Goal: Navigation & Orientation: Understand site structure

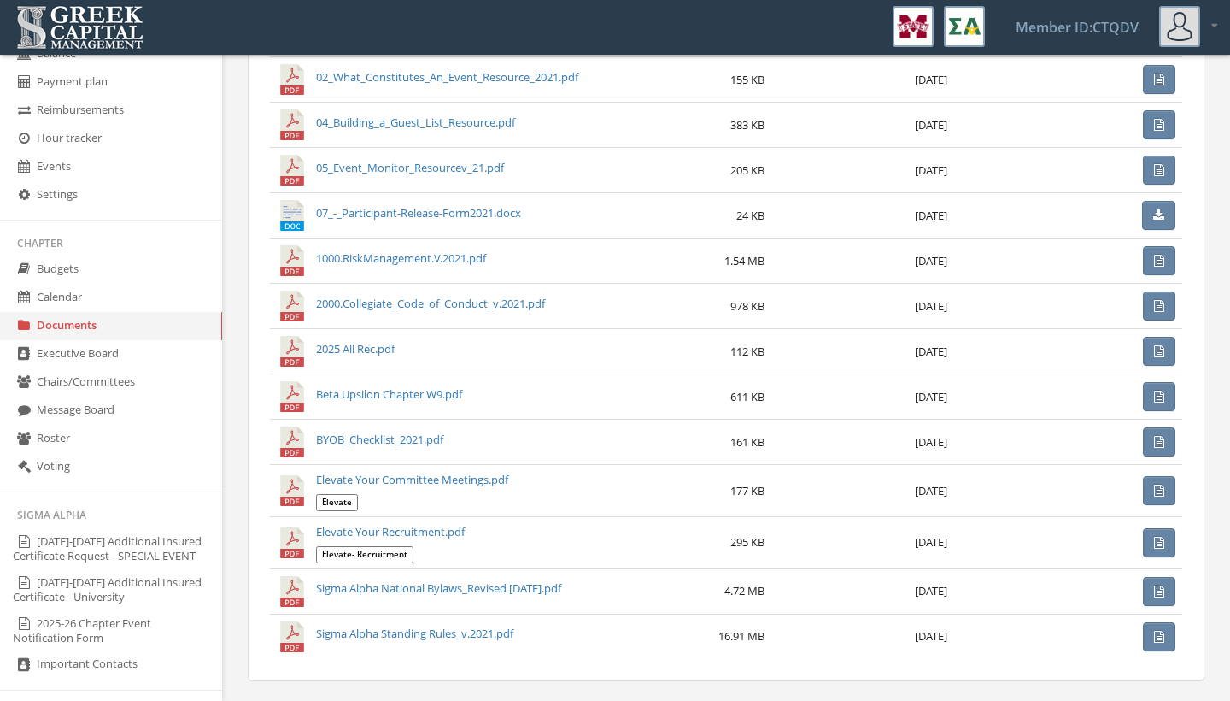
scroll to position [33, 0]
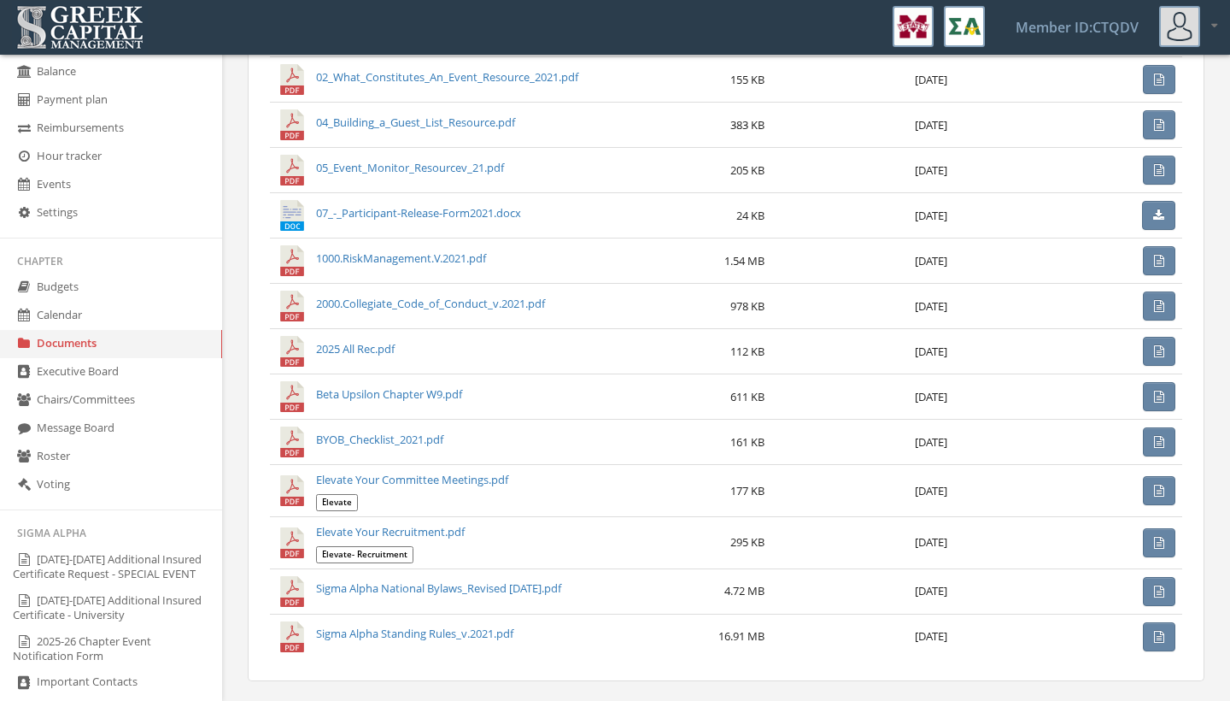
drag, startPoint x: 84, startPoint y: 270, endPoint x: 65, endPoint y: 192, distance: 80.0
click at [65, 192] on link "Events" at bounding box center [111, 185] width 222 height 28
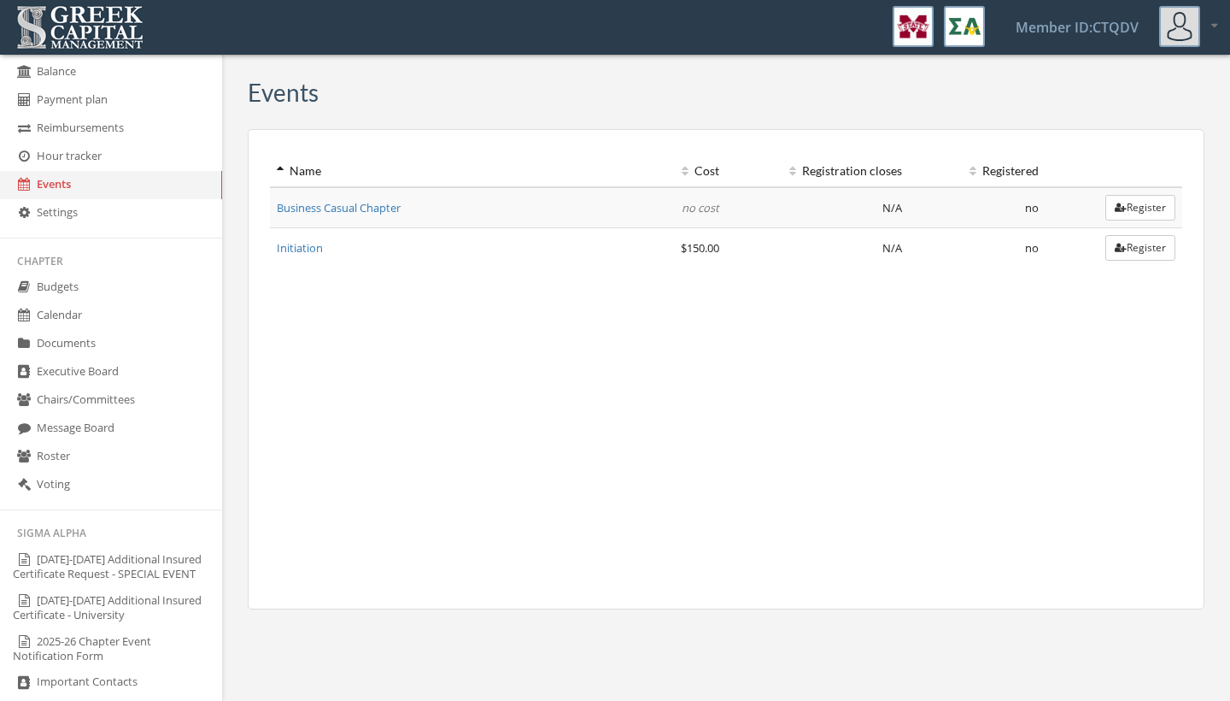
click at [85, 154] on link "Hour tracker" at bounding box center [111, 157] width 222 height 28
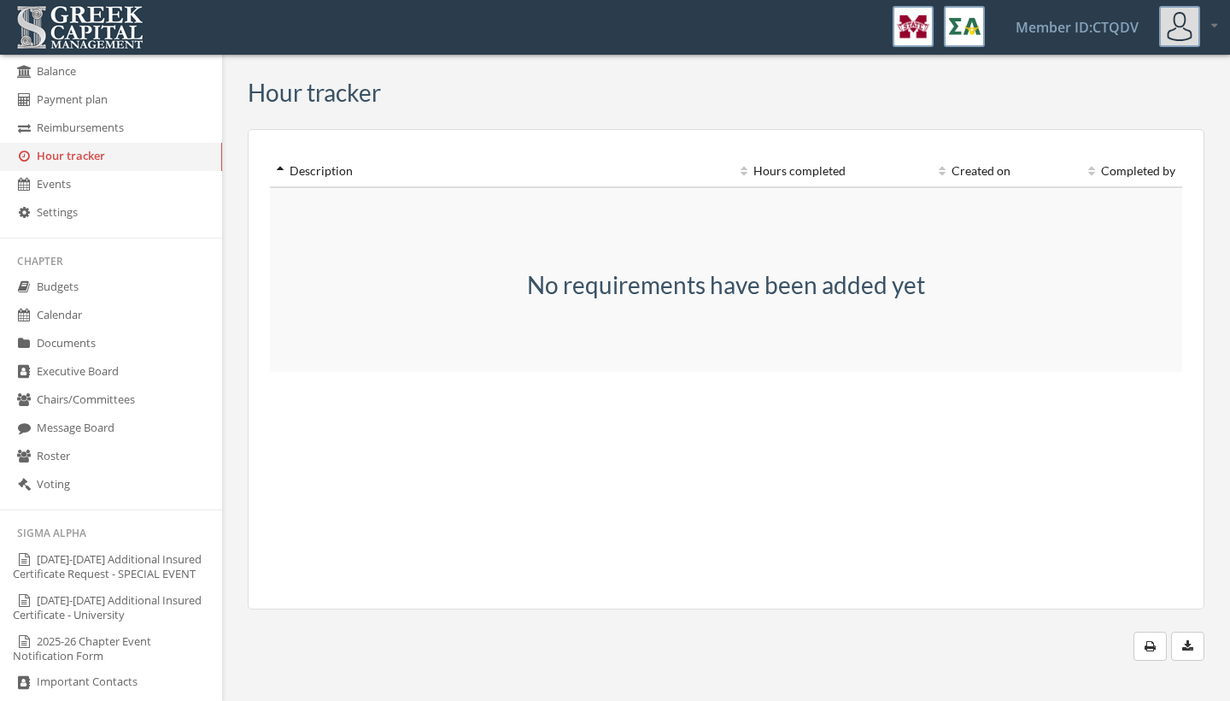
click at [90, 141] on link "Reimbursements" at bounding box center [111, 128] width 222 height 28
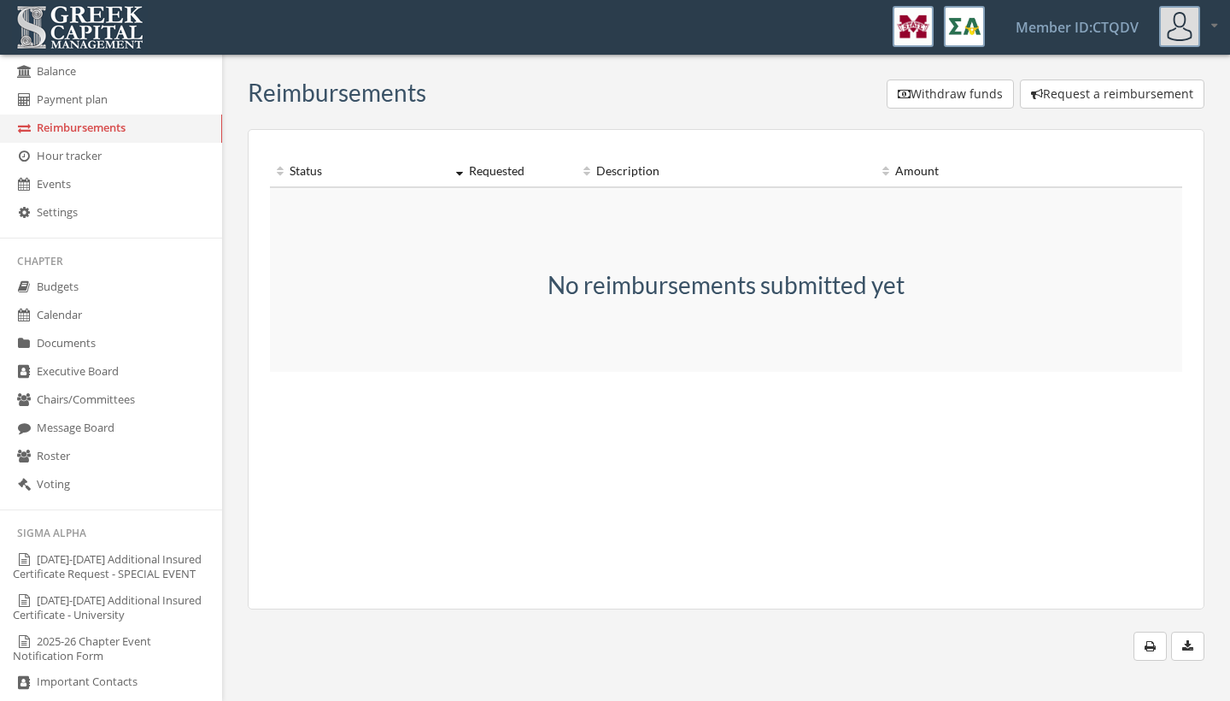
click at [83, 99] on link "Payment plan" at bounding box center [111, 100] width 222 height 28
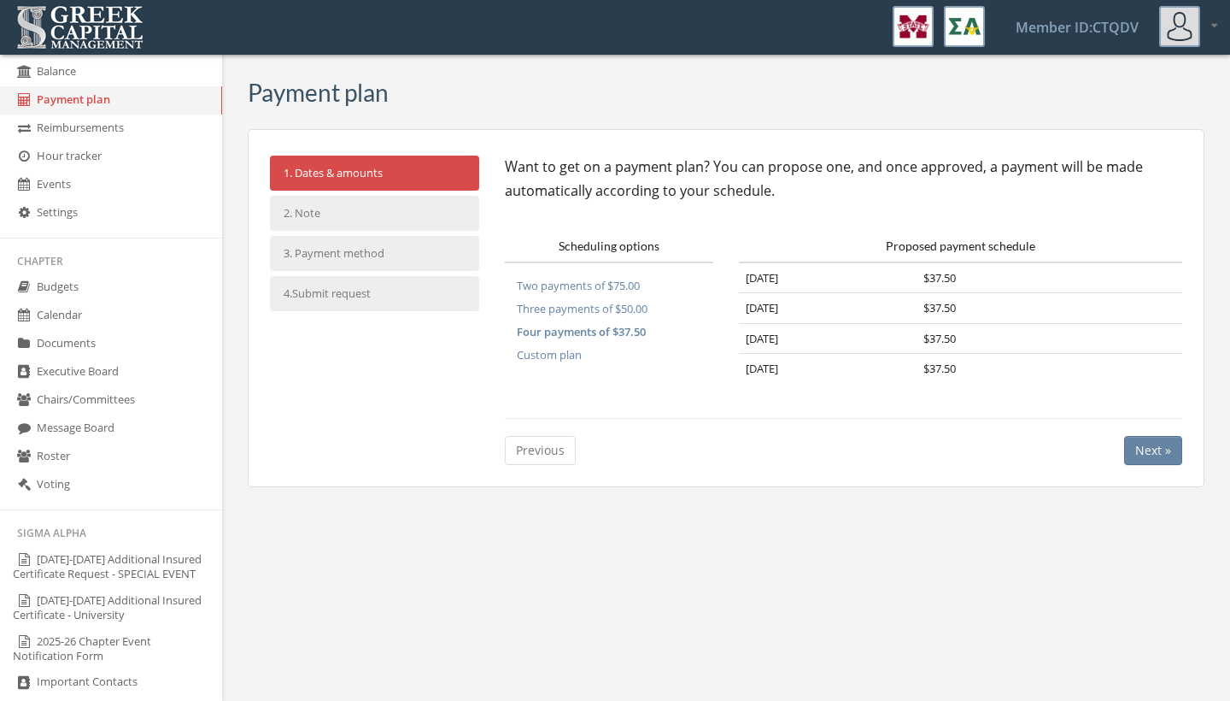
click at [380, 221] on li "2. Note" at bounding box center [374, 213] width 209 height 35
drag, startPoint x: 488, startPoint y: 398, endPoint x: 325, endPoint y: 212, distance: 247.6
click at [325, 212] on li "2. Note" at bounding box center [374, 213] width 209 height 35
click at [58, 136] on link "Reimbursements" at bounding box center [111, 128] width 222 height 28
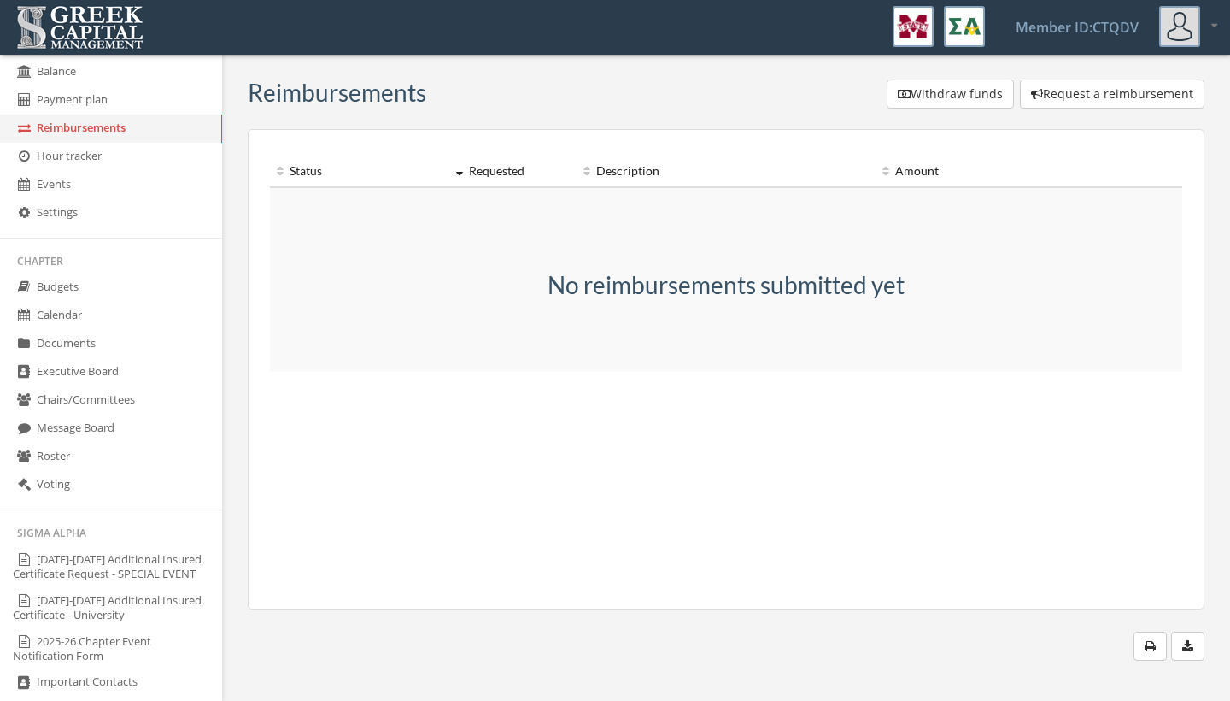
drag, startPoint x: 325, startPoint y: 212, endPoint x: 61, endPoint y: 154, distance: 270.3
click at [61, 154] on link "Hour tracker" at bounding box center [111, 157] width 222 height 28
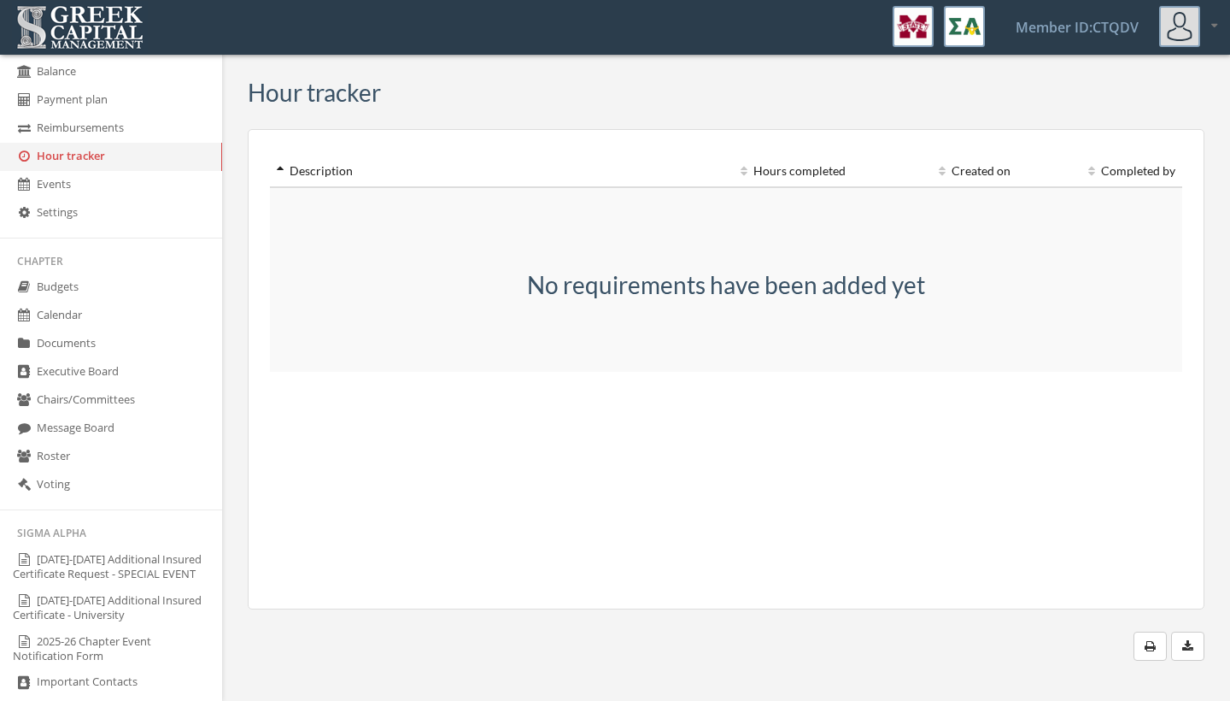
click at [60, 191] on link "Events" at bounding box center [111, 185] width 222 height 28
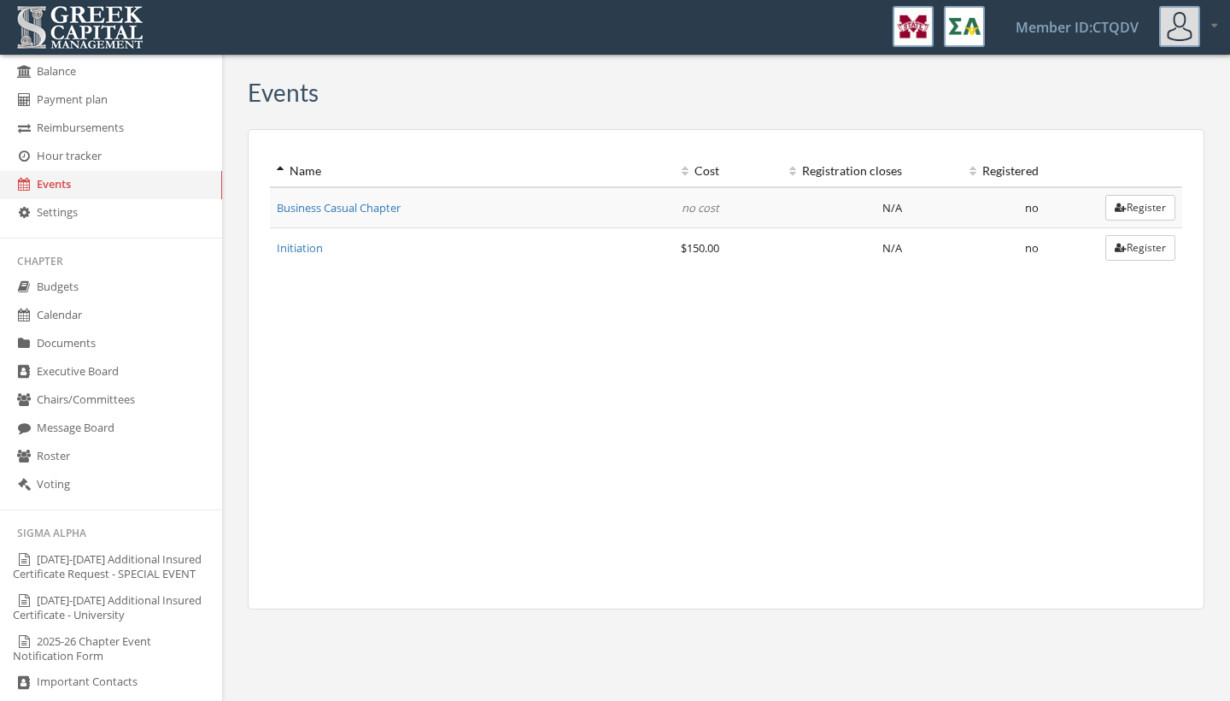
click at [59, 227] on link "Settings" at bounding box center [111, 213] width 222 height 28
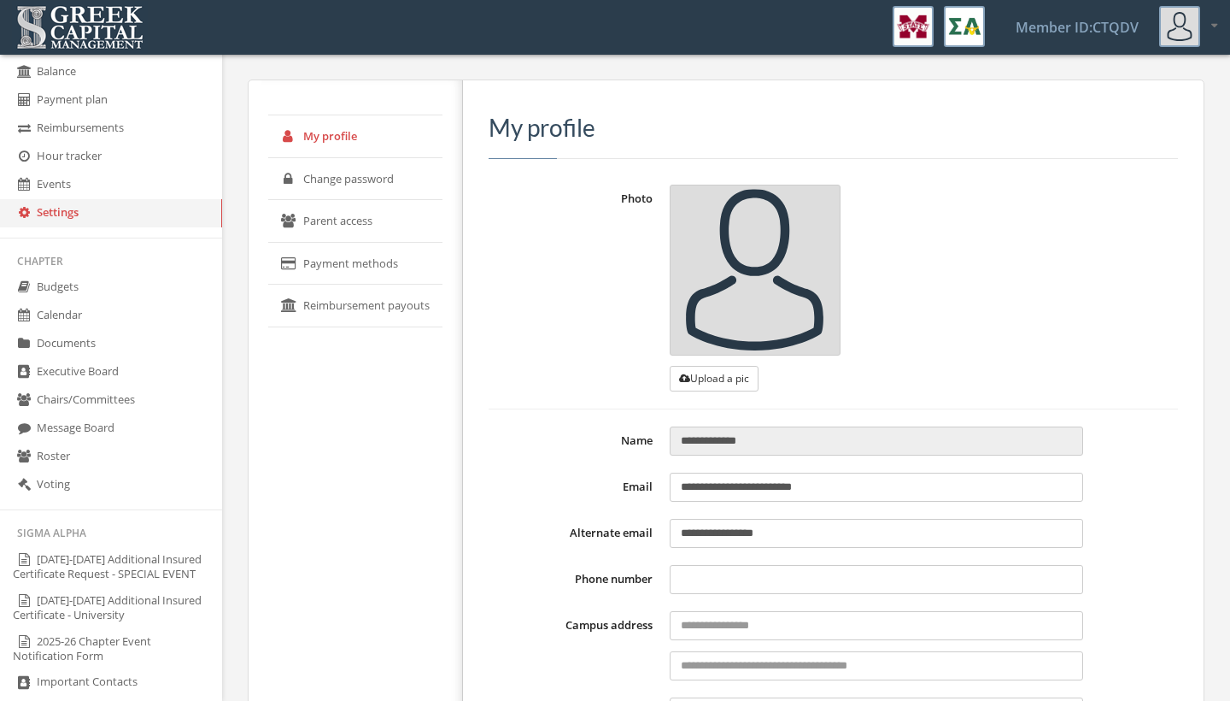
type input "**********"
type input "****"
click at [38, 290] on link "Budgets" at bounding box center [111, 287] width 222 height 28
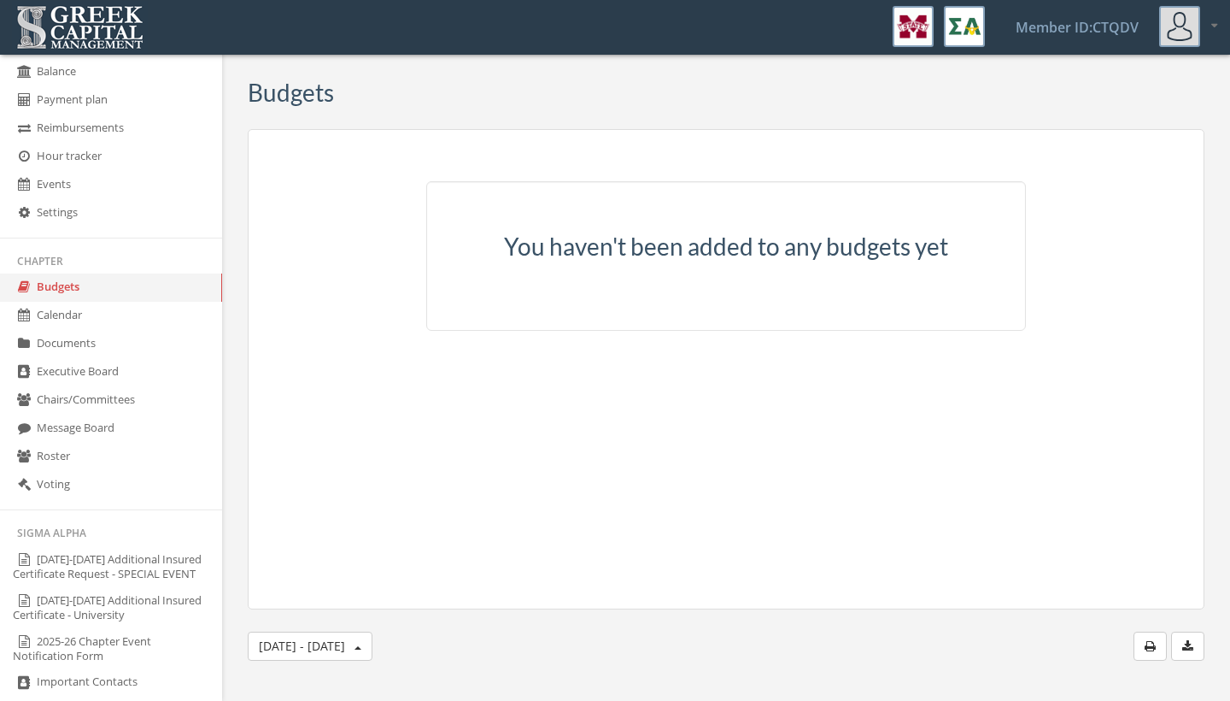
click at [47, 330] on link "Calendar" at bounding box center [111, 316] width 222 height 28
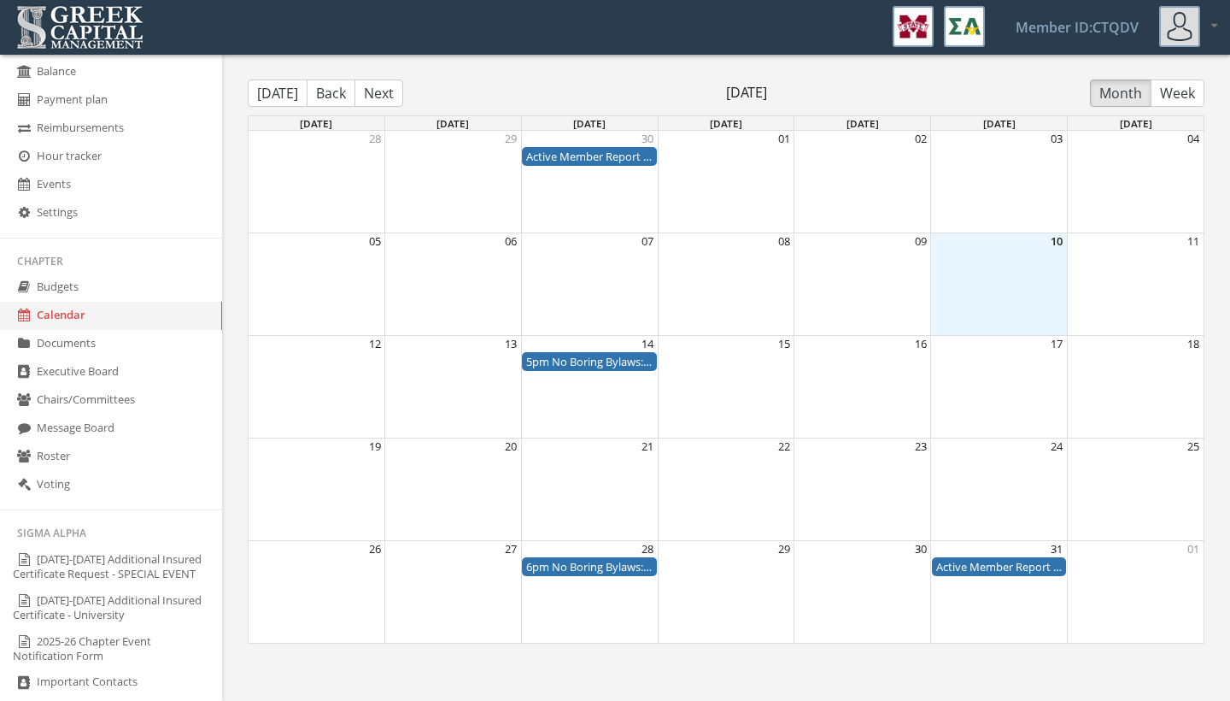
click at [69, 358] on link "Documents" at bounding box center [111, 344] width 222 height 28
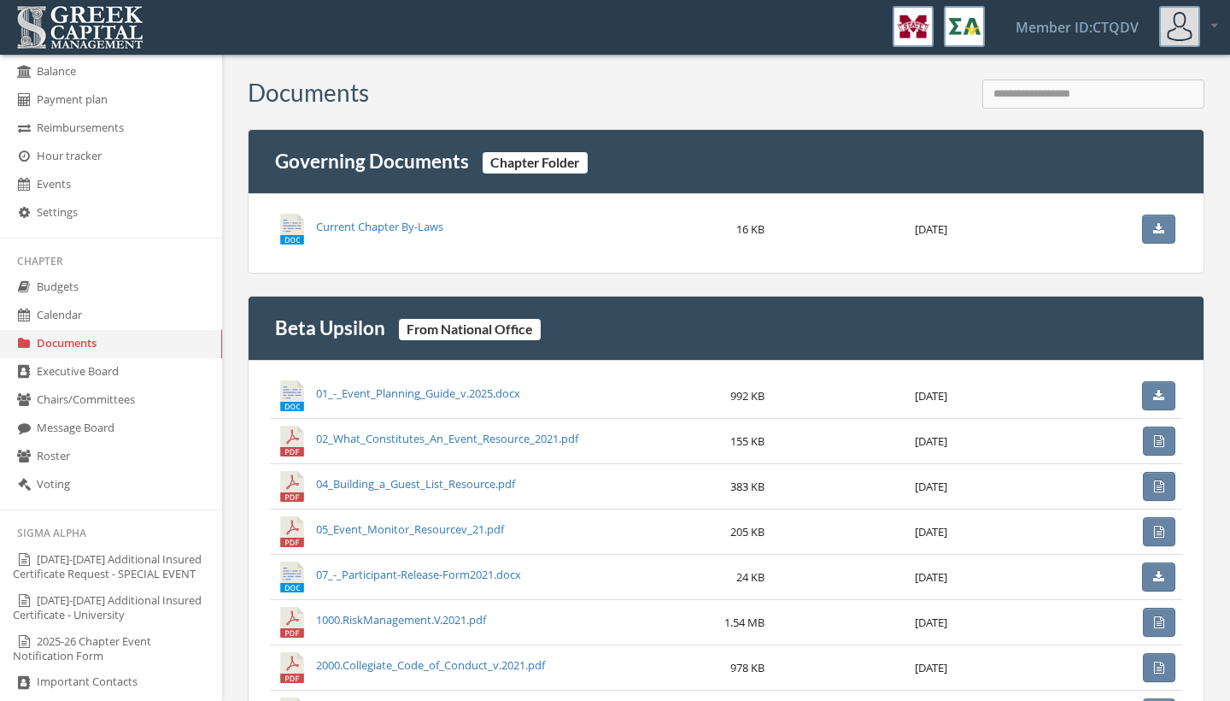
click at [76, 386] on link "Executive Board" at bounding box center [111, 372] width 222 height 28
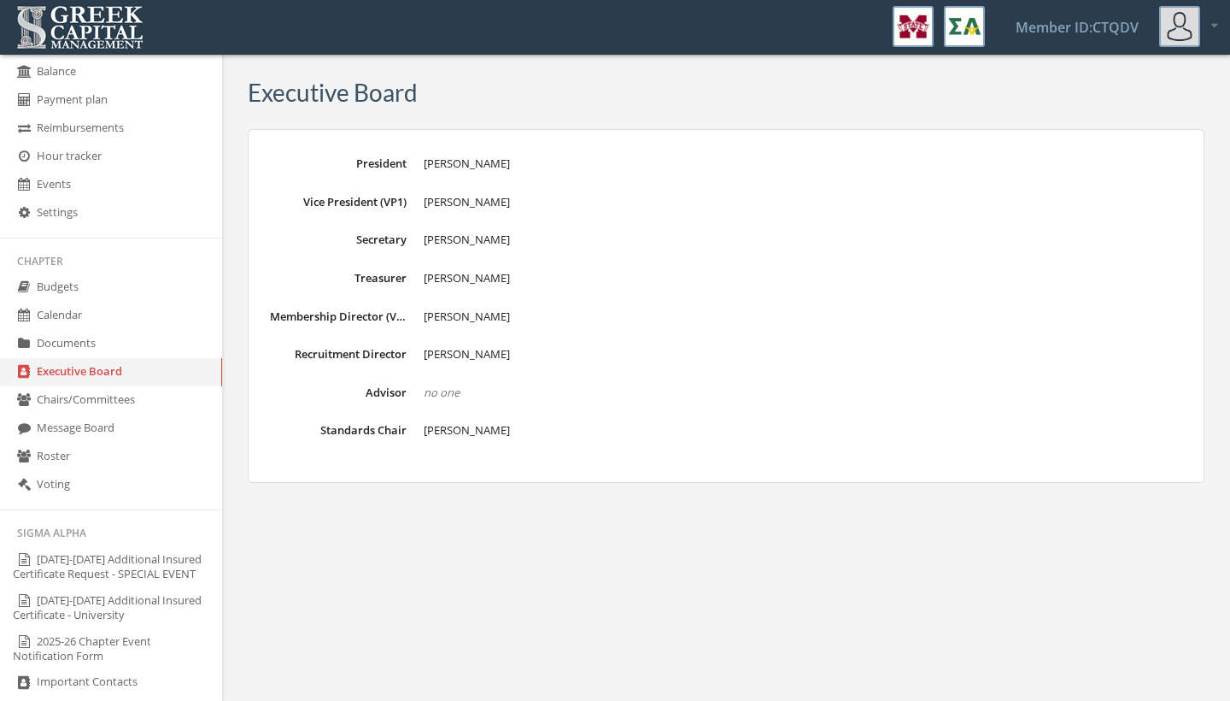
click at [84, 410] on link "Chairs/Committees" at bounding box center [111, 400] width 222 height 28
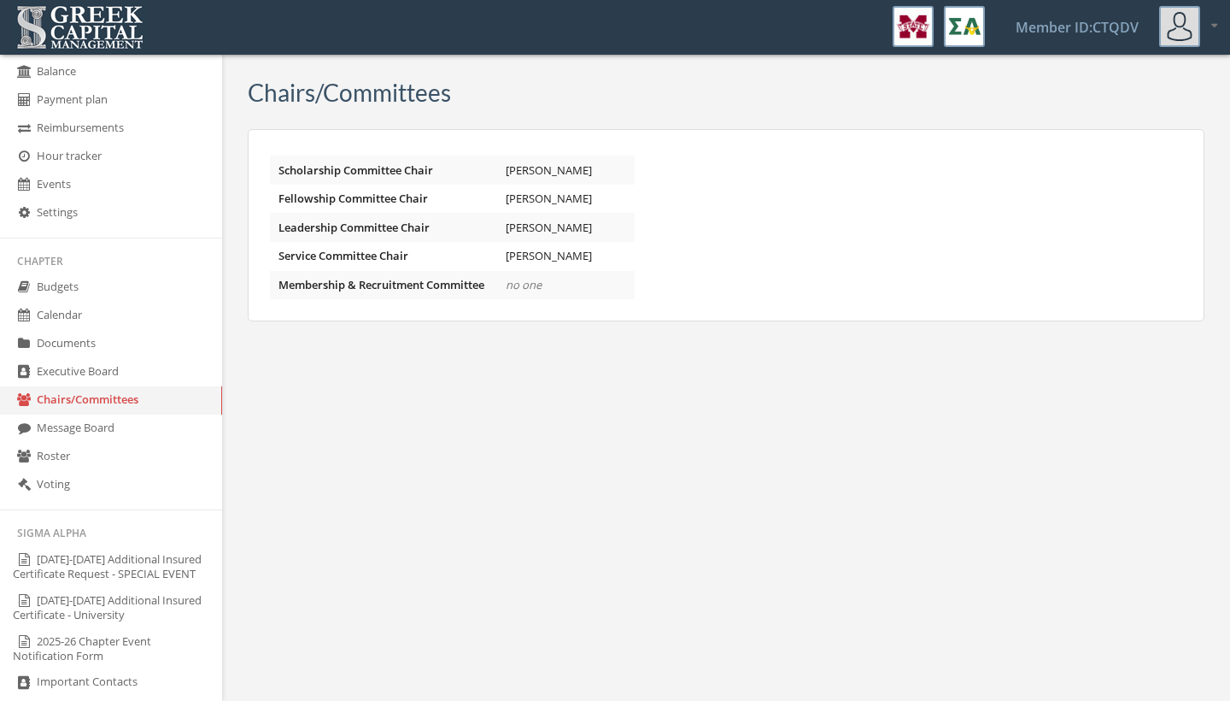
click at [97, 443] on link "Message Board" at bounding box center [111, 428] width 222 height 28
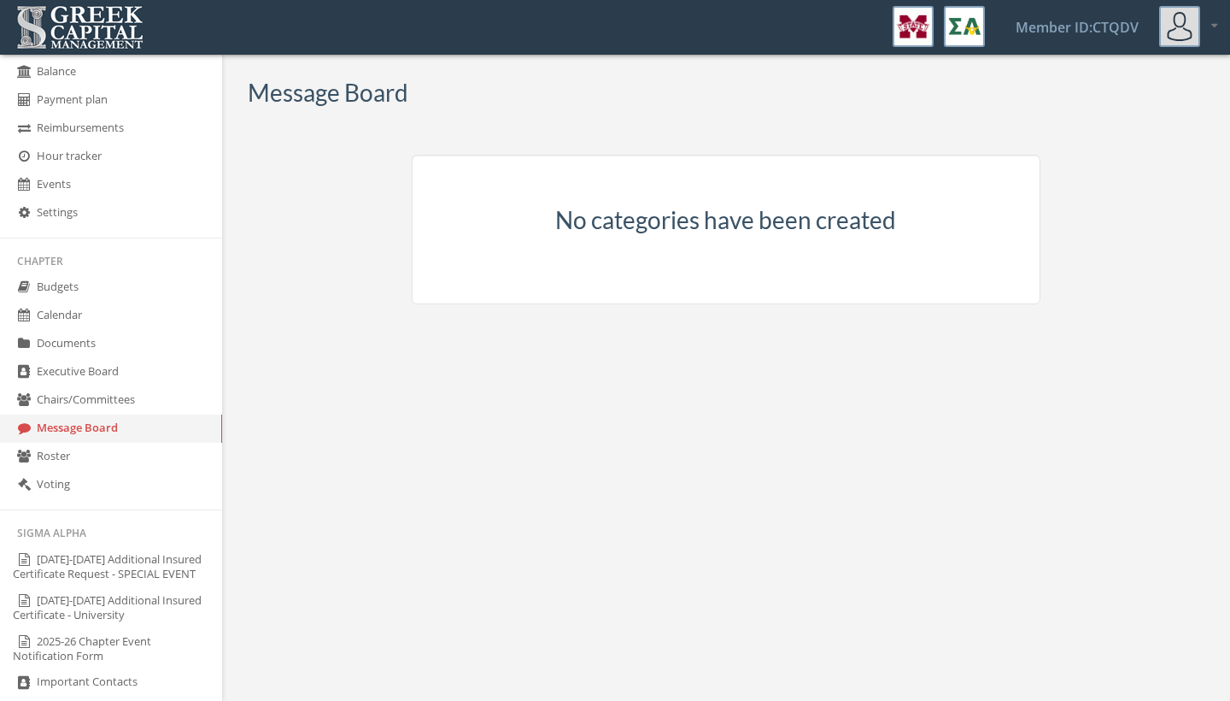
click at [92, 471] on link "Roster" at bounding box center [111, 457] width 222 height 28
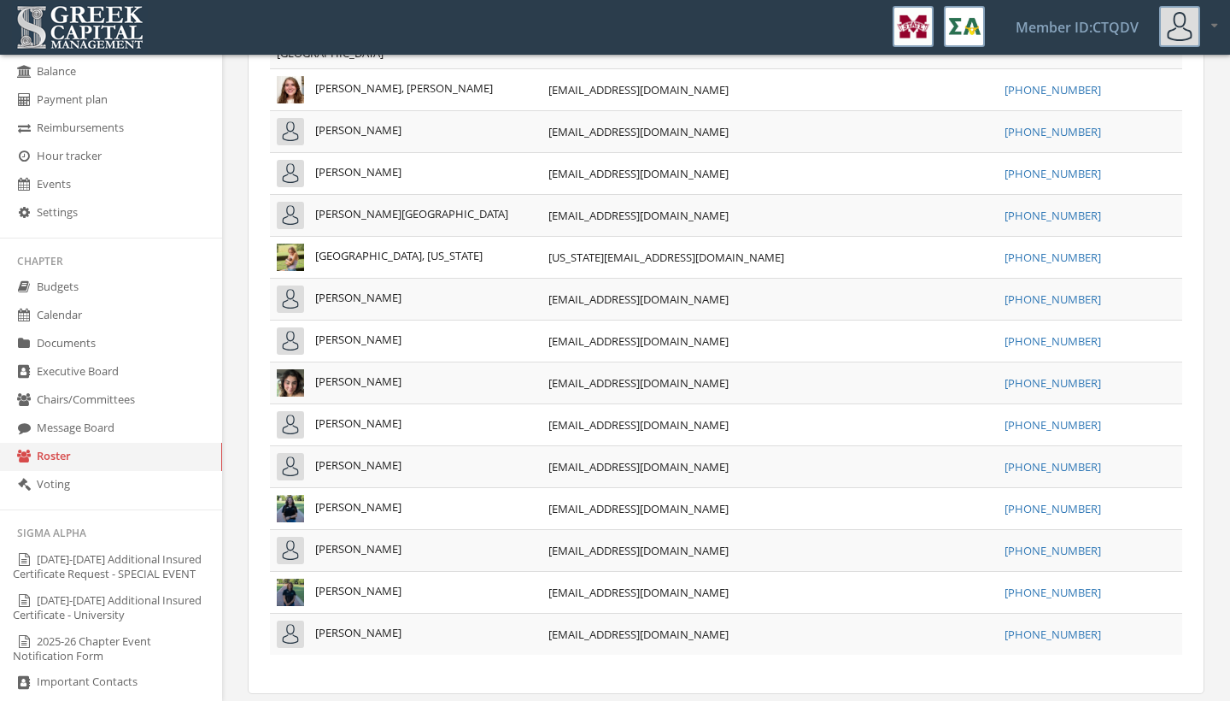
scroll to position [1850, 0]
drag, startPoint x: 287, startPoint y: 519, endPoint x: 73, endPoint y: 499, distance: 215.3
click at [73, 499] on link "Voting" at bounding box center [111, 485] width 222 height 28
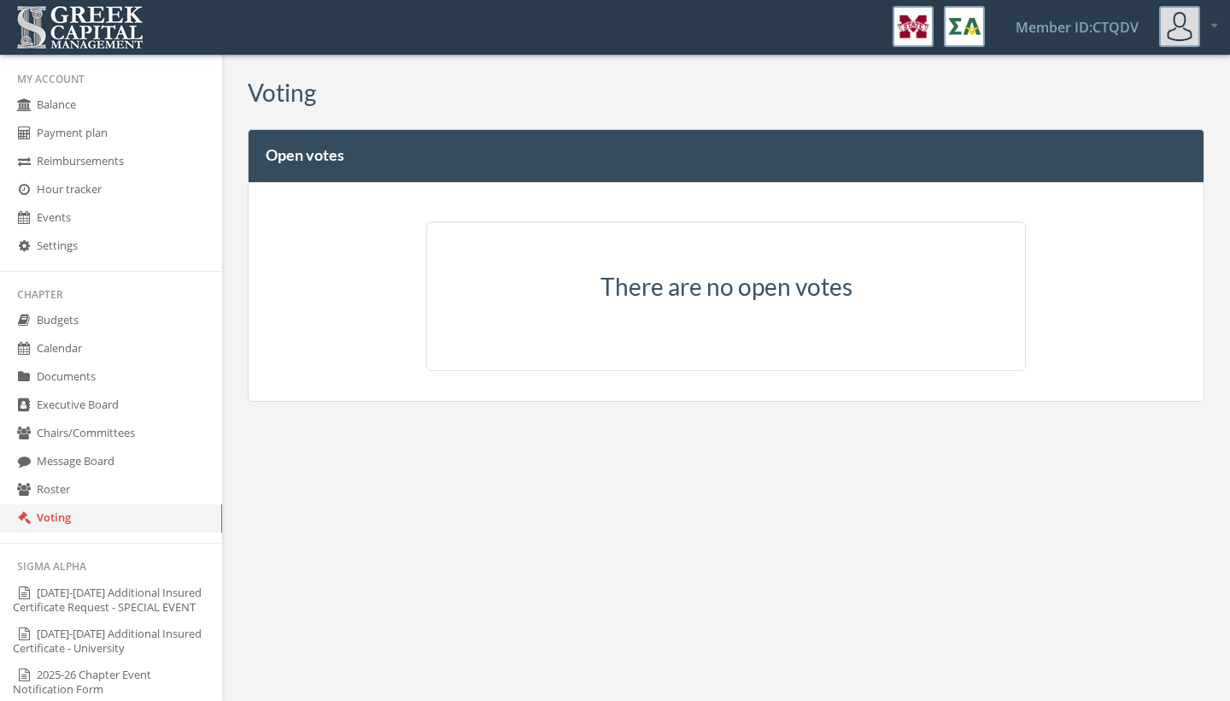
click at [44, 35] on img at bounding box center [80, 27] width 136 height 53
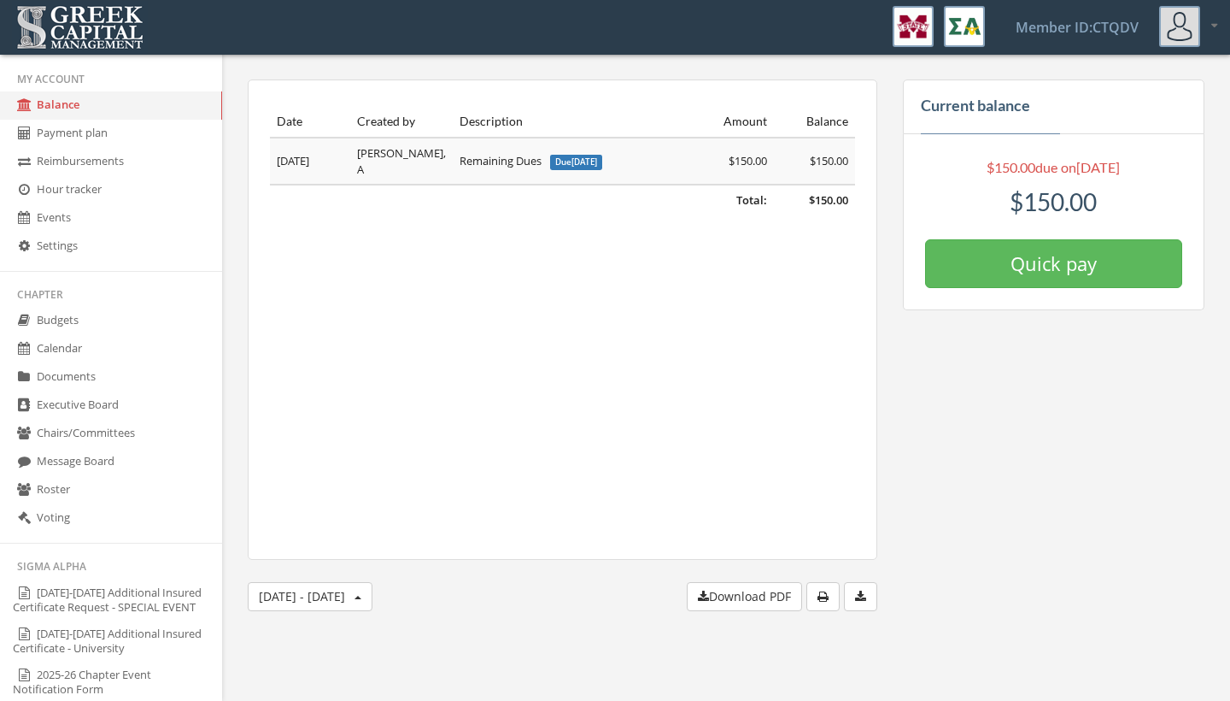
drag, startPoint x: 95, startPoint y: 299, endPoint x: 1225, endPoint y: 31, distance: 1161.6
click at [1225, 31] on div "My account Logout" at bounding box center [1194, 26] width 70 height 51
click at [1214, 30] on icon at bounding box center [1214, 25] width 6 height 11
